Goal: Task Accomplishment & Management: Complete application form

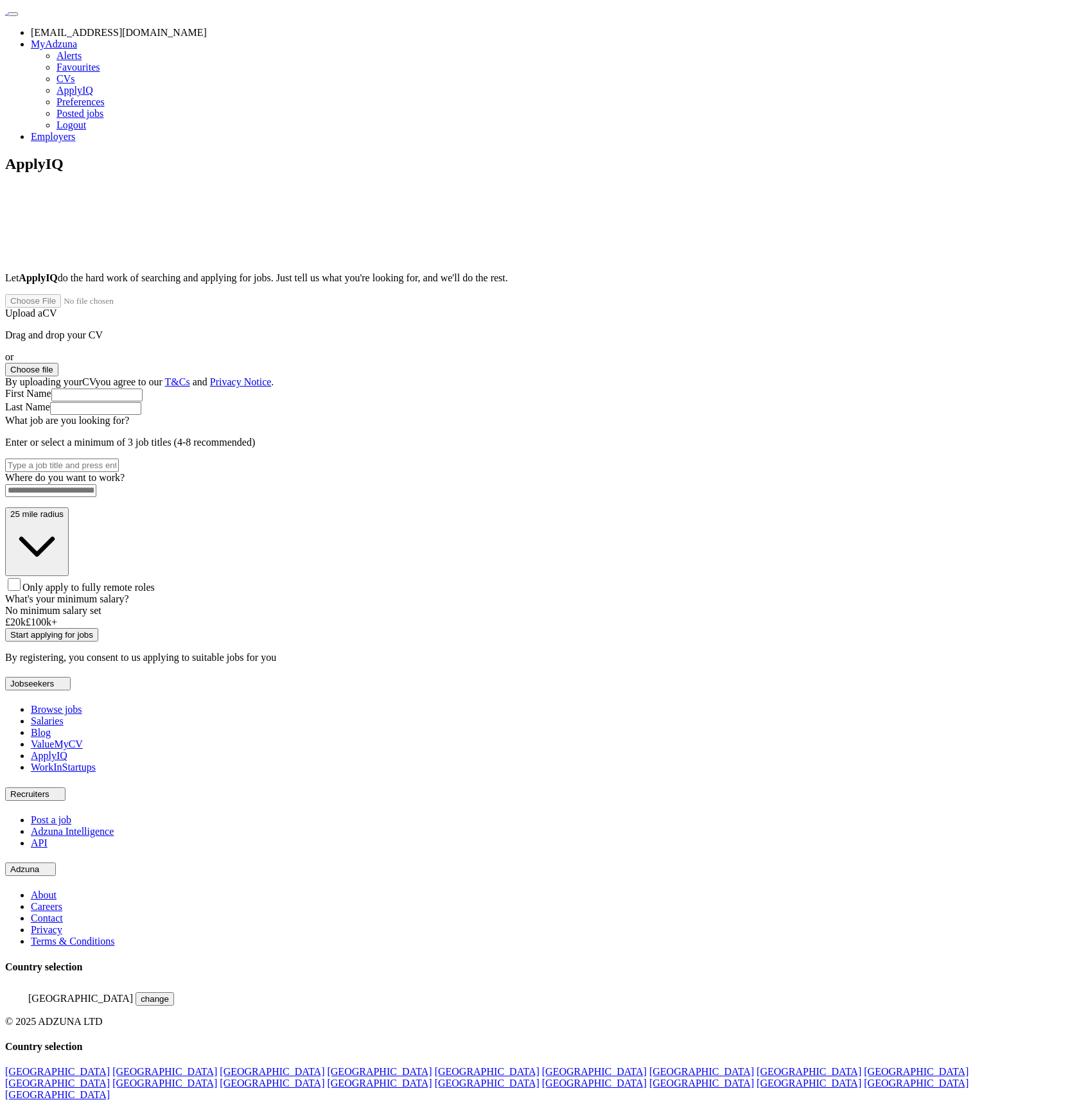
click at [86, 131] on link "Logout" at bounding box center [71, 125] width 30 height 11
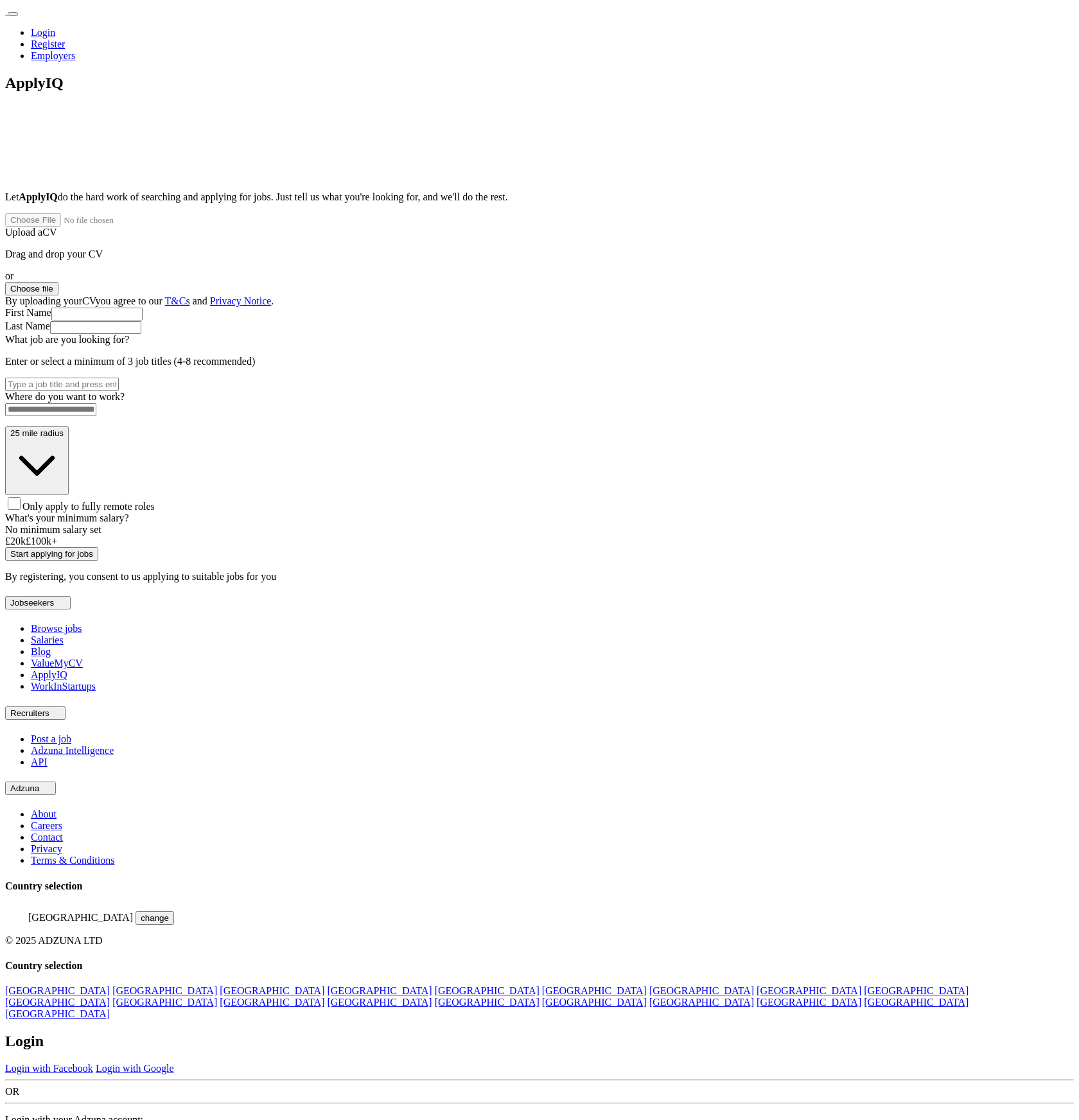
type input "**********"
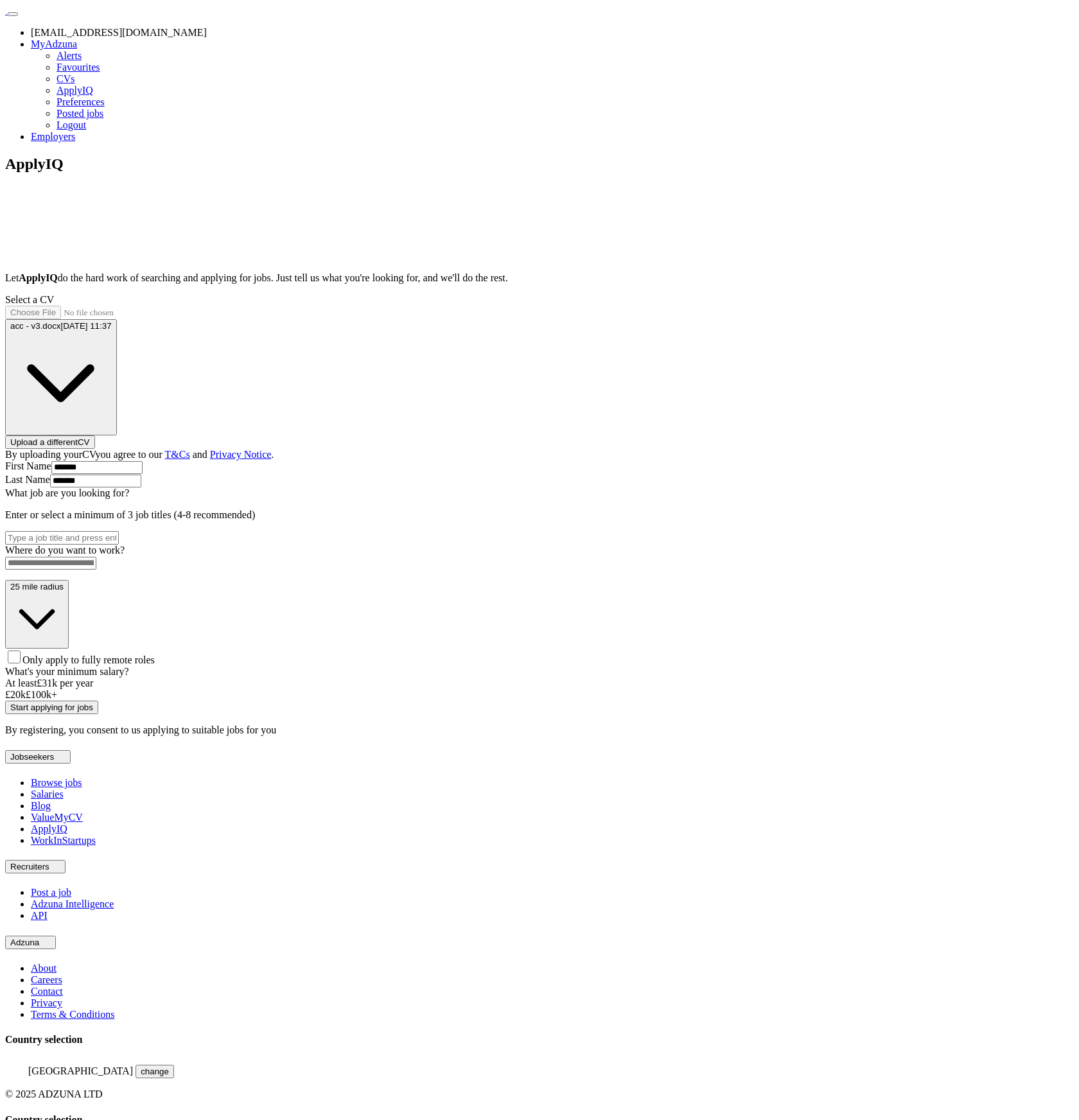
drag, startPoint x: 410, startPoint y: 830, endPoint x: 446, endPoint y: 830, distance: 36.0
click at [42, 689] on div at bounding box center [42, 689] width 0 height 0
click at [155, 665] on span "Only apply to fully remote roles" at bounding box center [89, 659] width 132 height 11
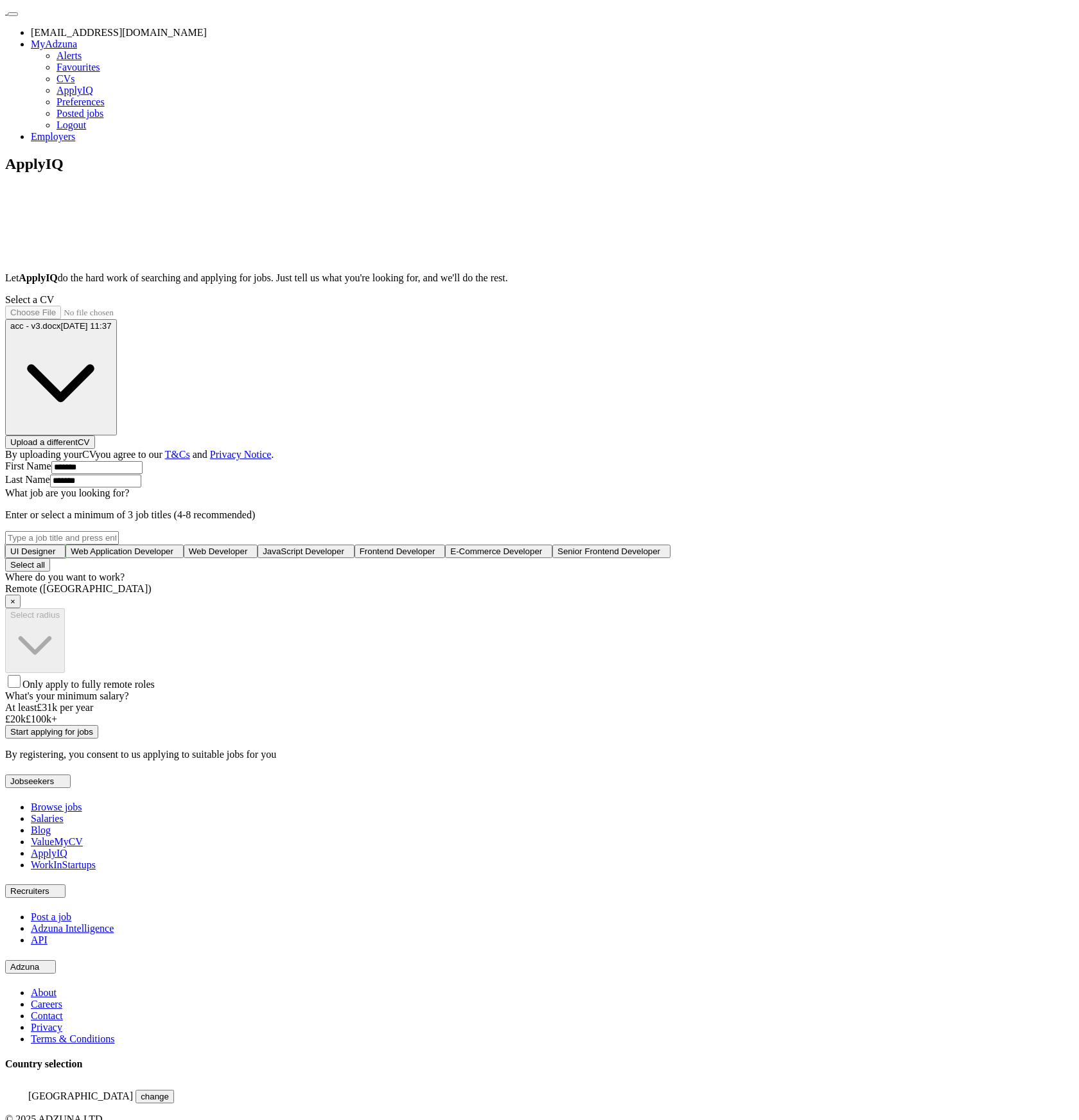
click at [65, 545] on button "UI Designer +" at bounding box center [35, 551] width 60 height 14
click at [250, 556] on span "Web Developer" at bounding box center [221, 551] width 59 height 9
click at [98, 738] on button "Start applying for jobs" at bounding box center [52, 732] width 93 height 14
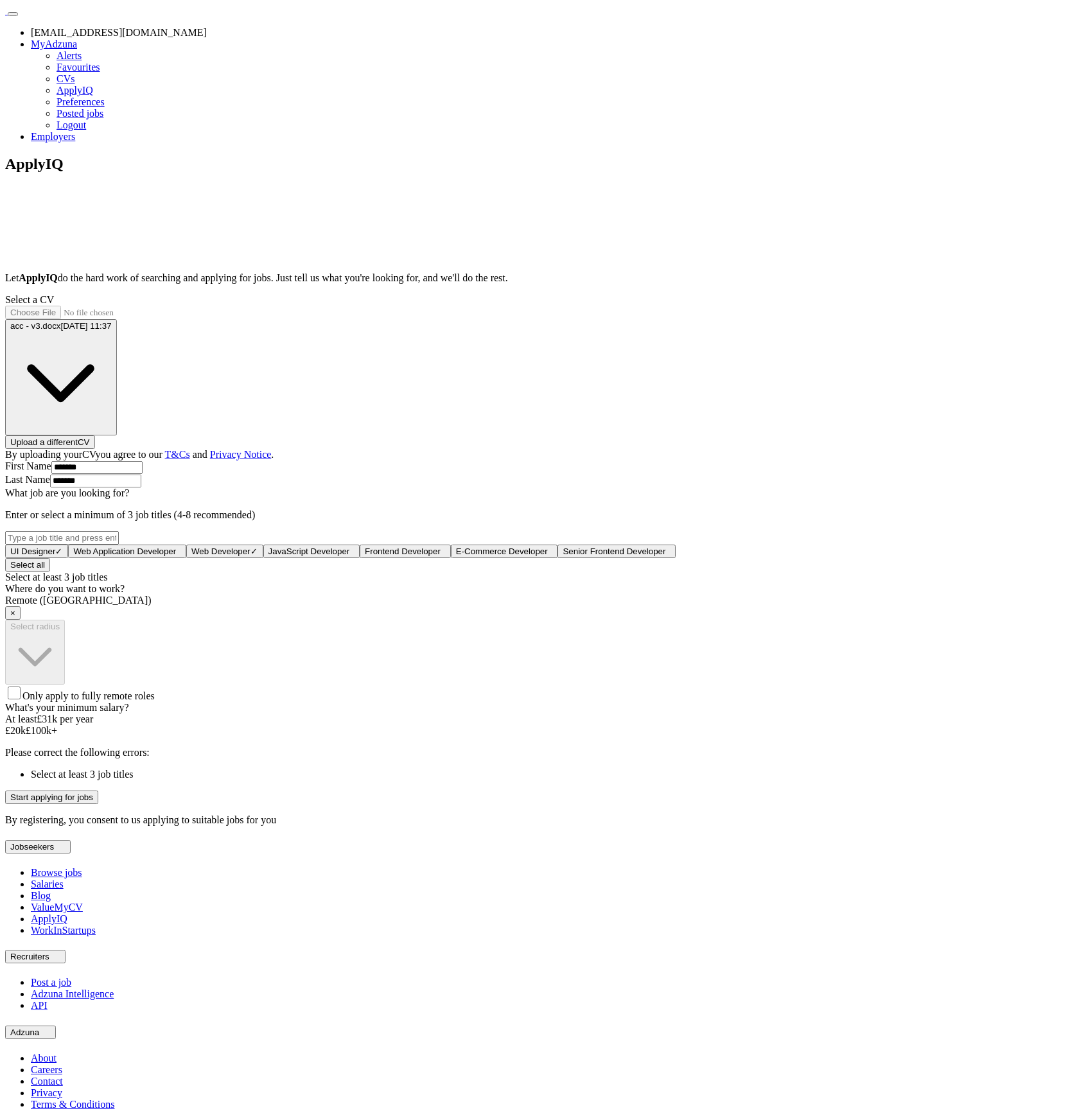
click at [564, 531] on div "UI Designer ✓ × Web Application Developer + Web Developer ✓ × JavaScript Develo…" at bounding box center [539, 544] width 1069 height 27
click at [176, 546] on span "Web Application Developer" at bounding box center [125, 551] width 103 height 9
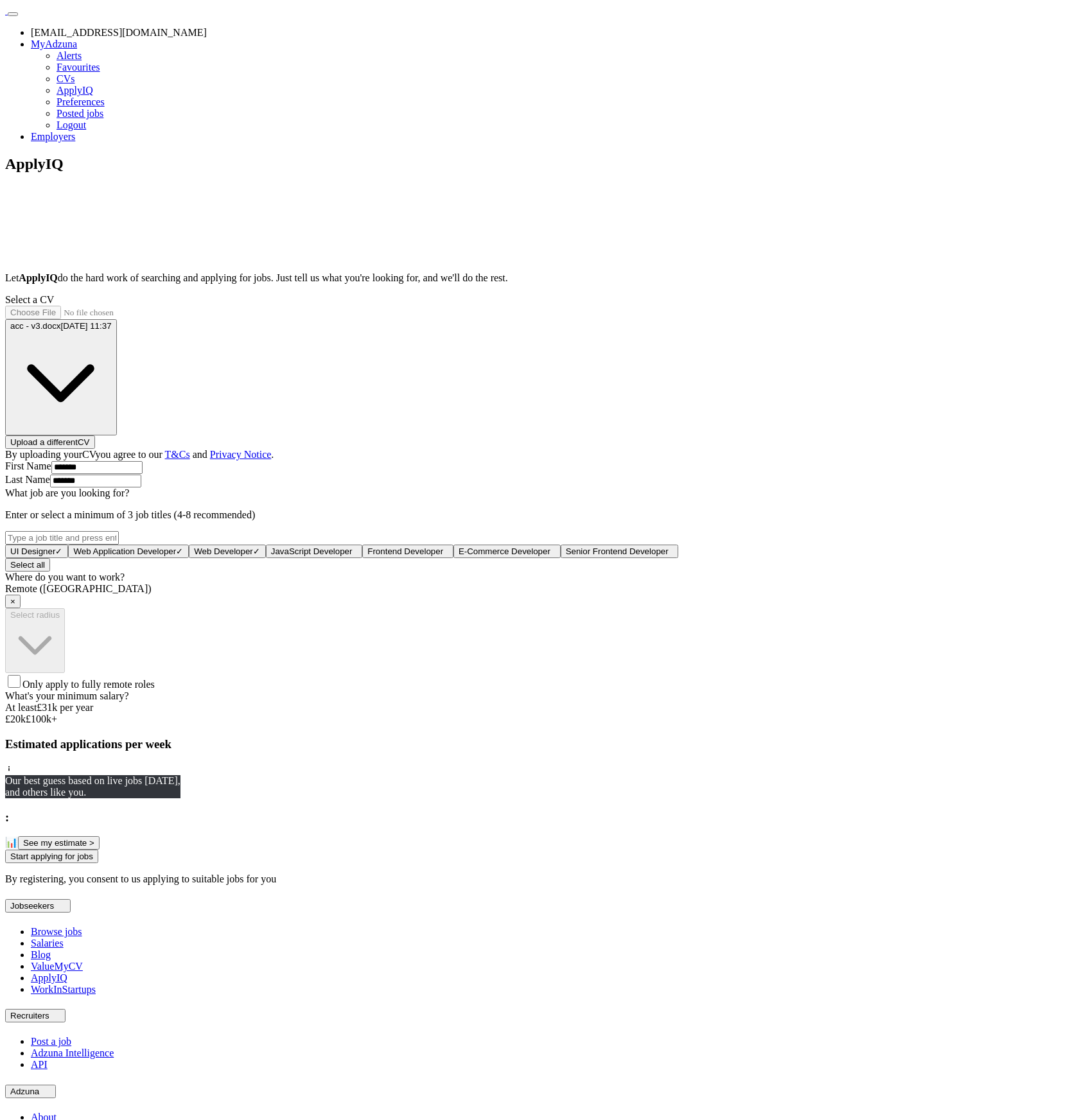
click at [99, 849] on button "See my estimate >" at bounding box center [59, 843] width 81 height 14
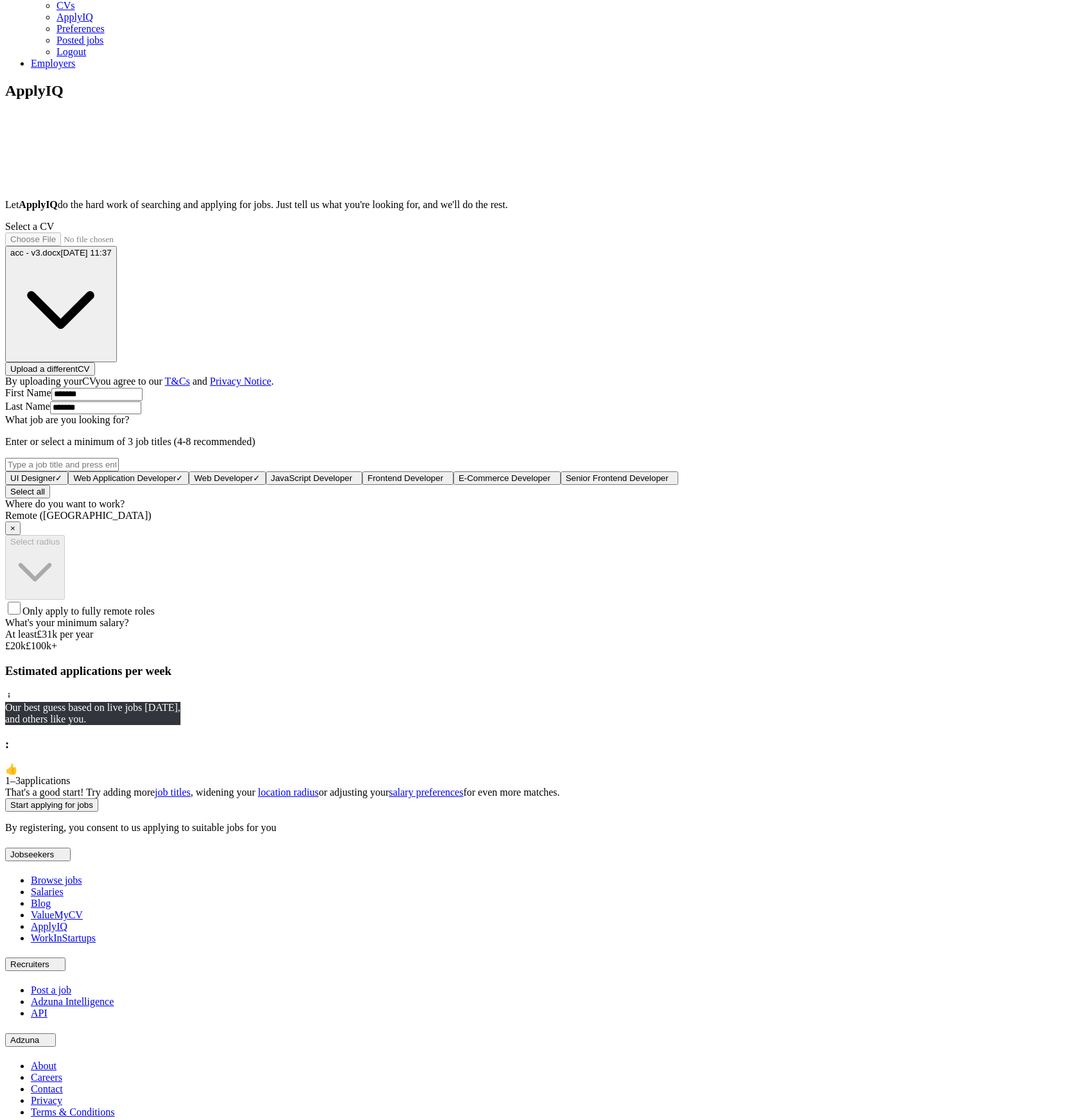
scroll to position [187, 0]
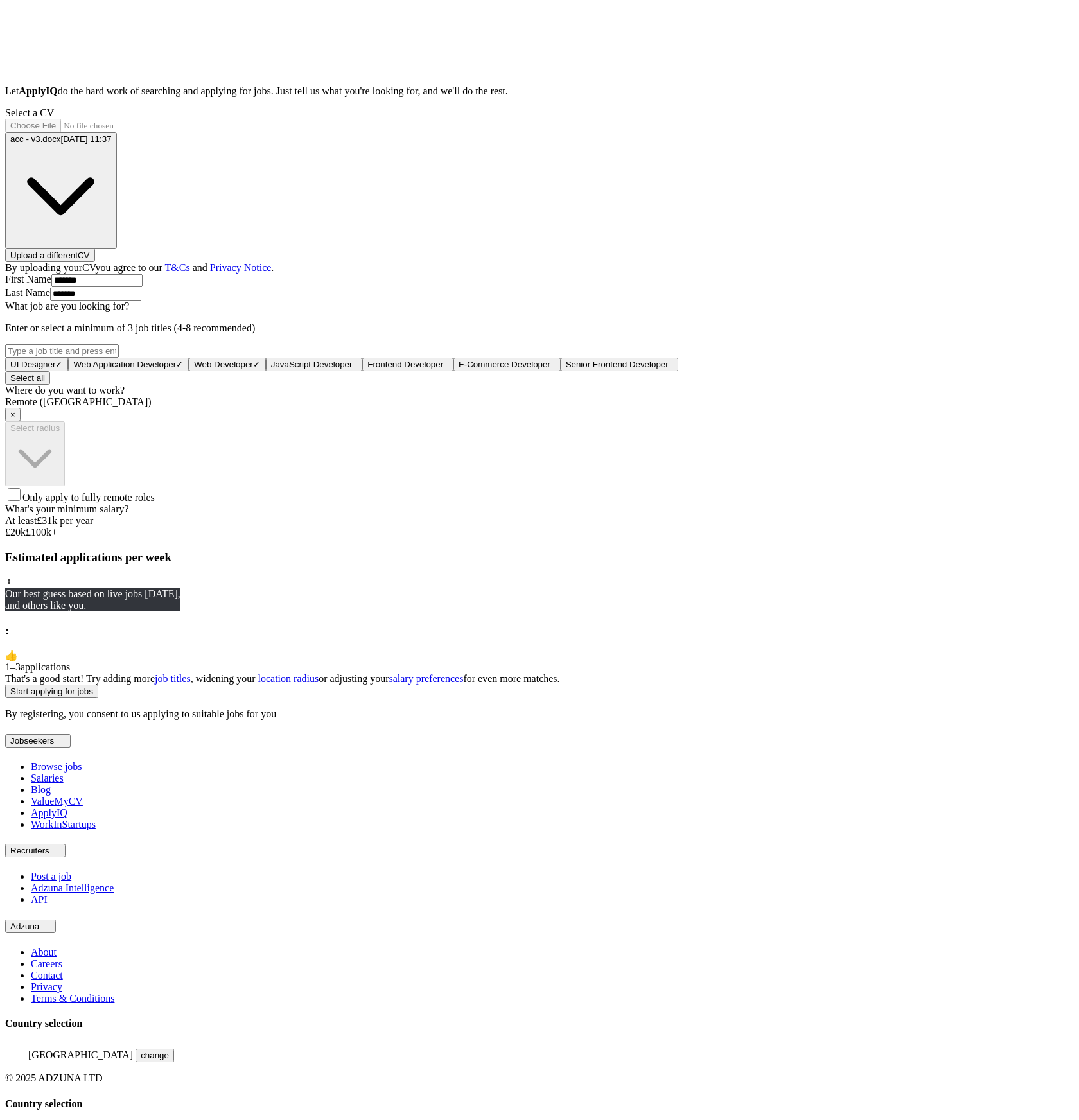
click at [98, 698] on button "Start applying for jobs" at bounding box center [52, 691] width 93 height 14
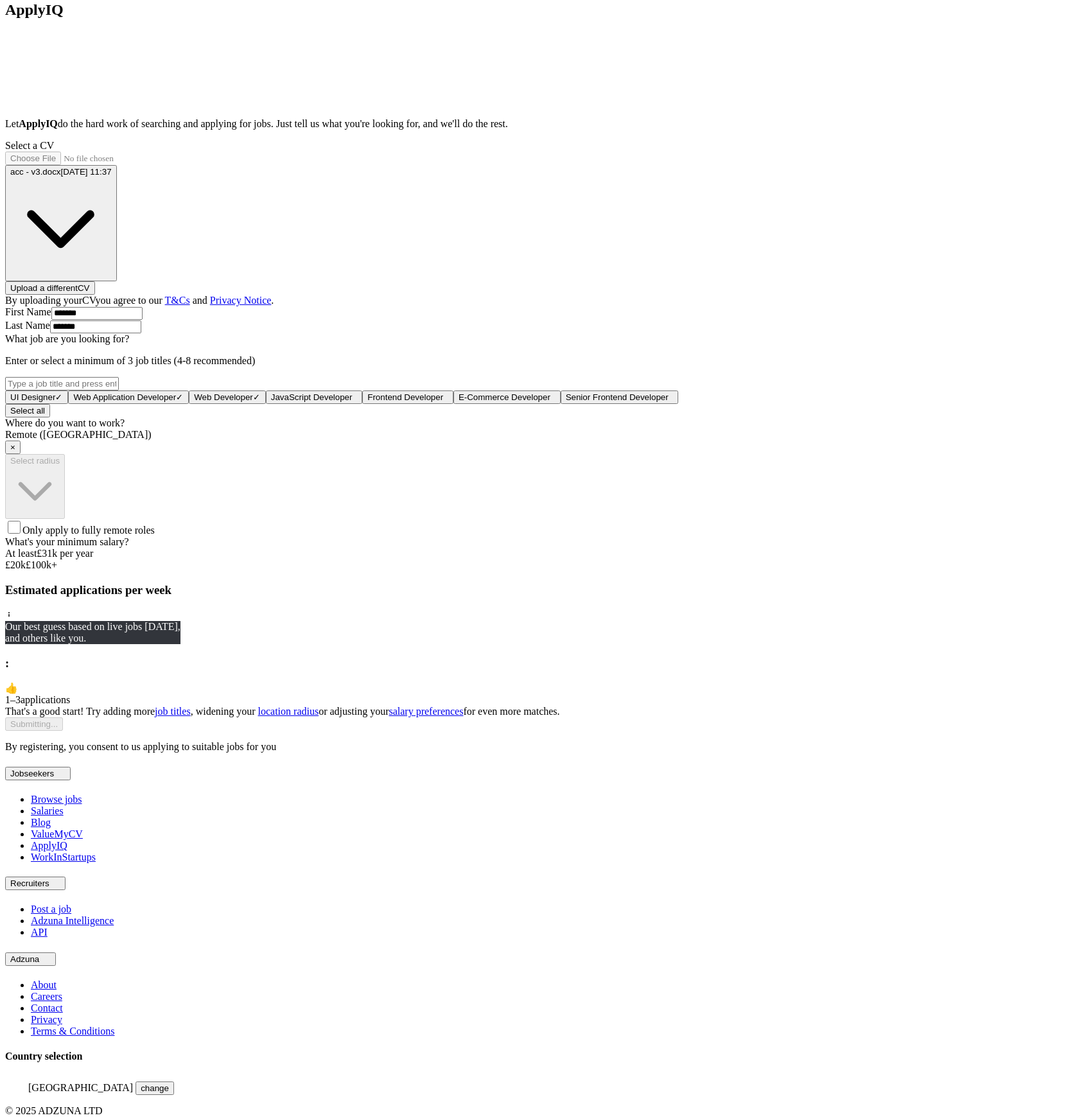
select select "**"
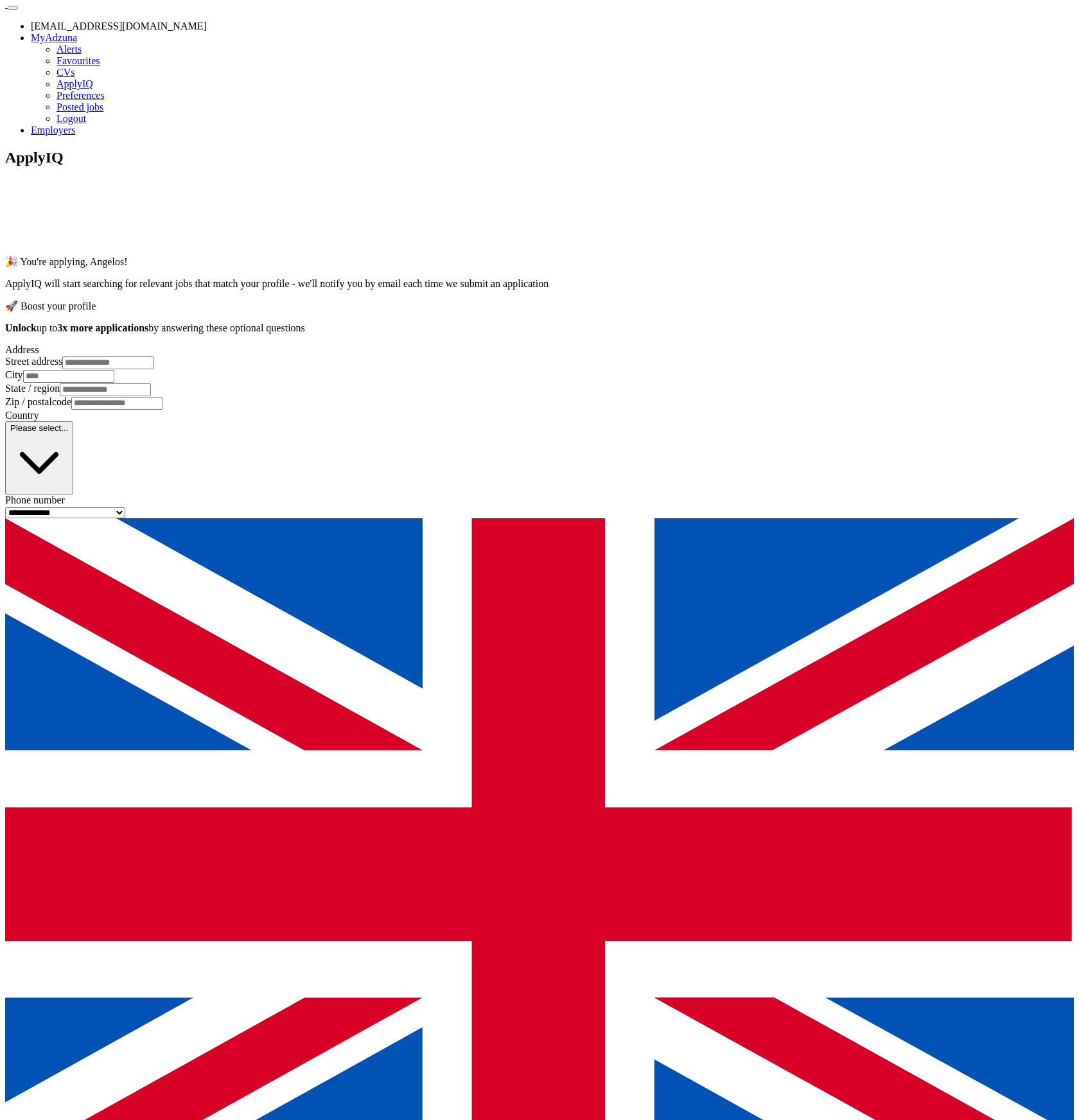
scroll to position [0, 0]
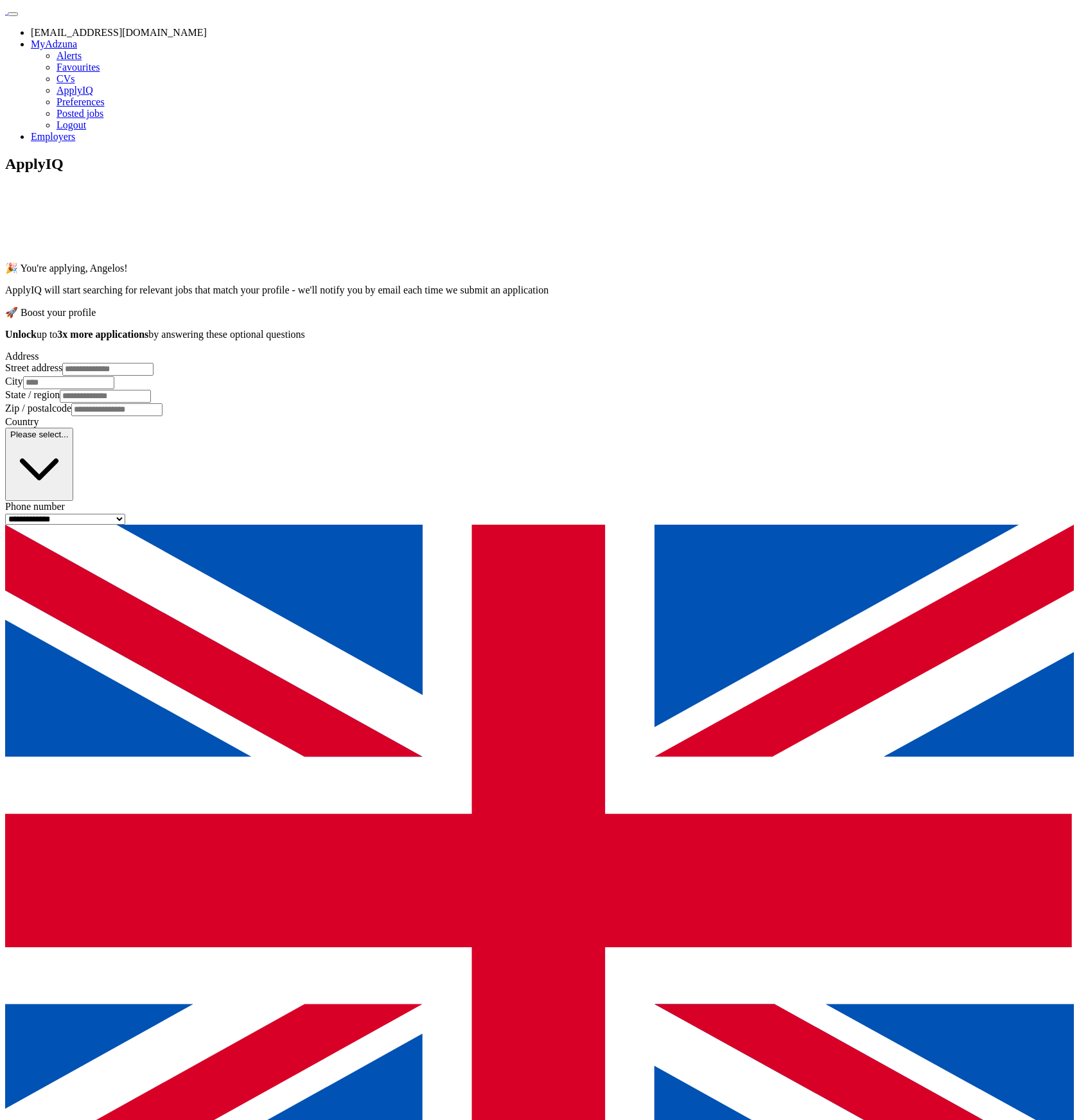
click at [5, 14] on img at bounding box center [5, 14] width 0 height 0
